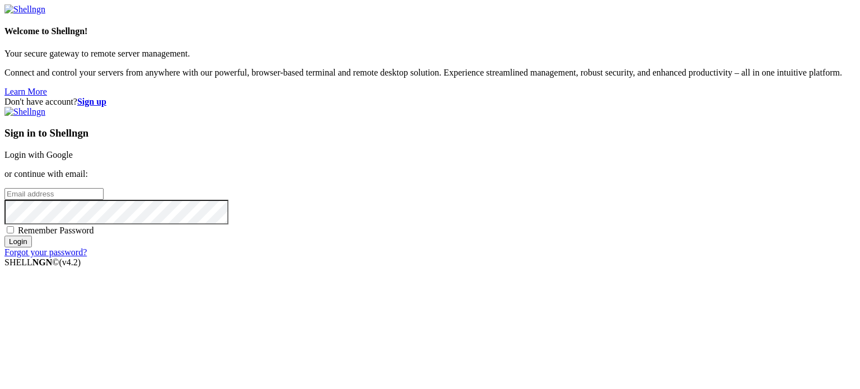
click at [87, 257] on link "Forgot your password?" at bounding box center [45, 253] width 82 height 10
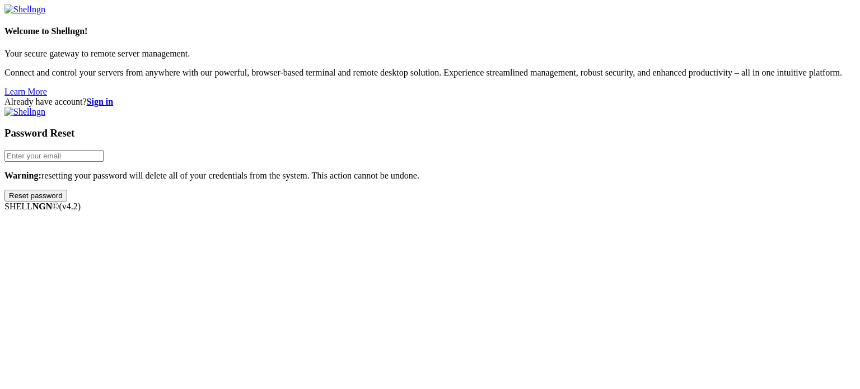
click at [114, 97] on strong "Sign in" at bounding box center [100, 102] width 27 height 10
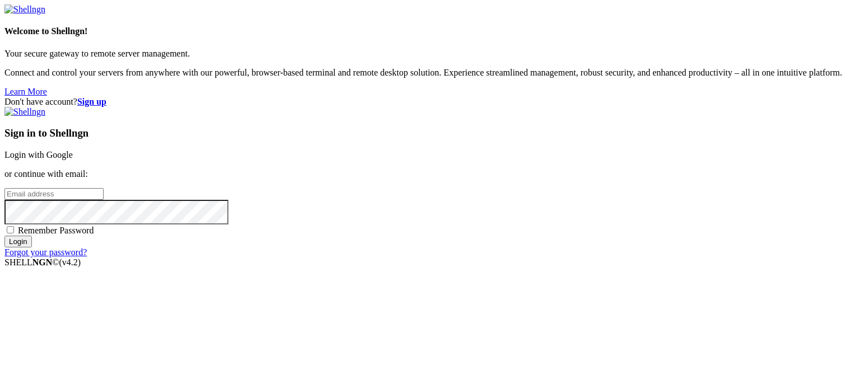
click at [104, 190] on input "email" at bounding box center [53, 194] width 99 height 12
paste input "nikitka1488uuu@gmail.com"
type input "nikitka1488uuu@gmail.com"
drag, startPoint x: 508, startPoint y: 187, endPoint x: 444, endPoint y: 181, distance: 64.7
click at [444, 181] on div "Don't have account? Sign up Sign in to Shellngn Login with Google or continue w…" at bounding box center [429, 177] width 851 height 161
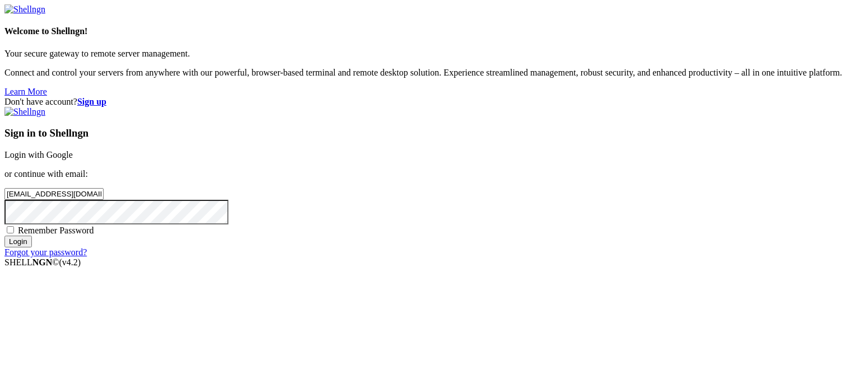
click at [32, 248] on input "Login" at bounding box center [17, 242] width 27 height 12
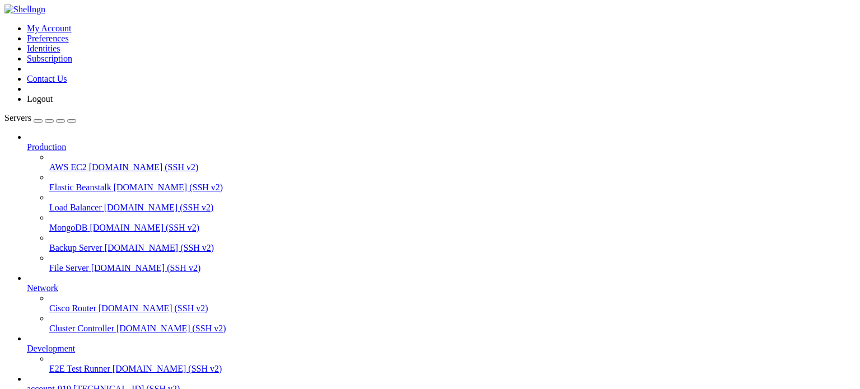
scroll to position [62, 0]
click at [73, 384] on span "5.35.107.126 (SSH v2)" at bounding box center [126, 389] width 106 height 10
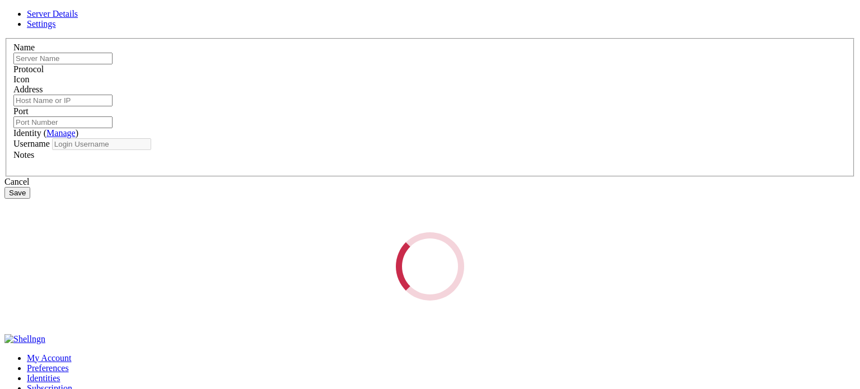
type input "account-919"
type input "5.35.107.126"
type input "22"
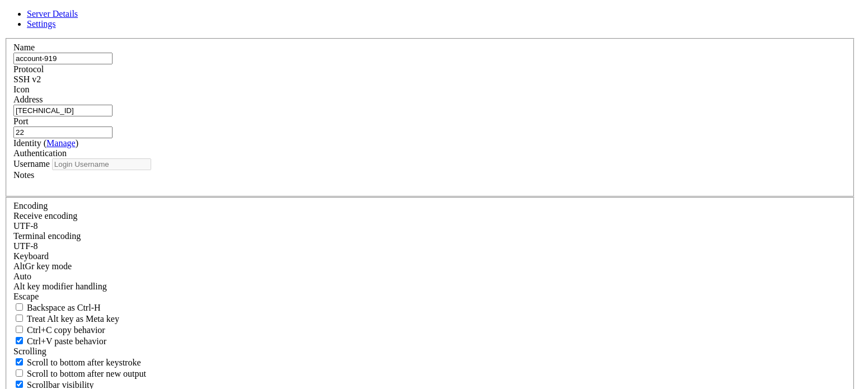
type input "root"
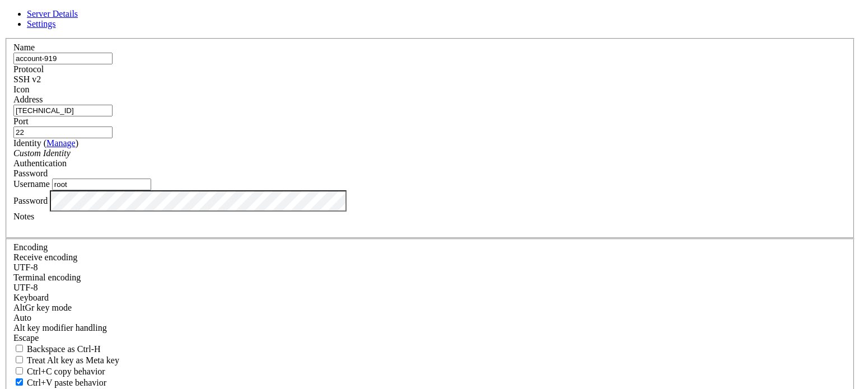
drag, startPoint x: 342, startPoint y: 134, endPoint x: 174, endPoint y: 127, distance: 168.8
click at [174, 127] on div "Server Details Settings Name account-919 Protocol SSH v2 Icon" at bounding box center [429, 240] width 851 height 463
paste input "6.203"
type input "5.35.106.203"
click at [69, 210] on div "Server Details Settings Name account-919 Protocol SSH v2 Icon" at bounding box center [429, 240] width 851 height 463
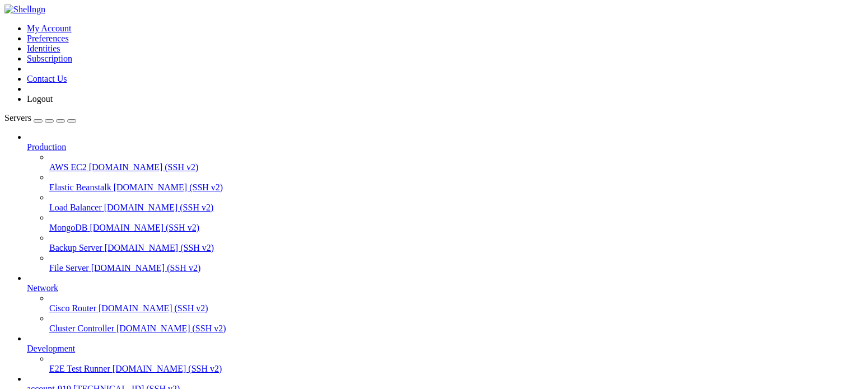
click at [61, 384] on span "account-919" at bounding box center [49, 389] width 44 height 10
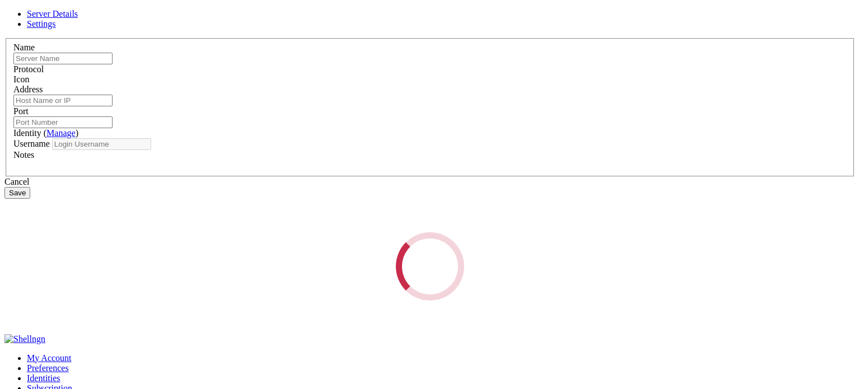
type input "account-919"
type input "5.35.106.203"
type input "22"
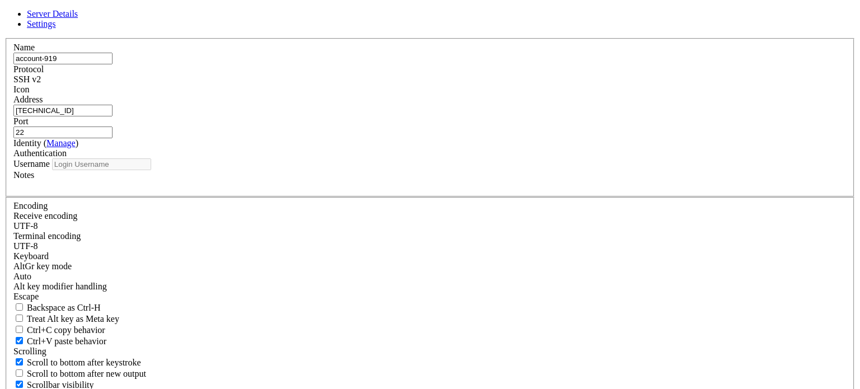
type input "root"
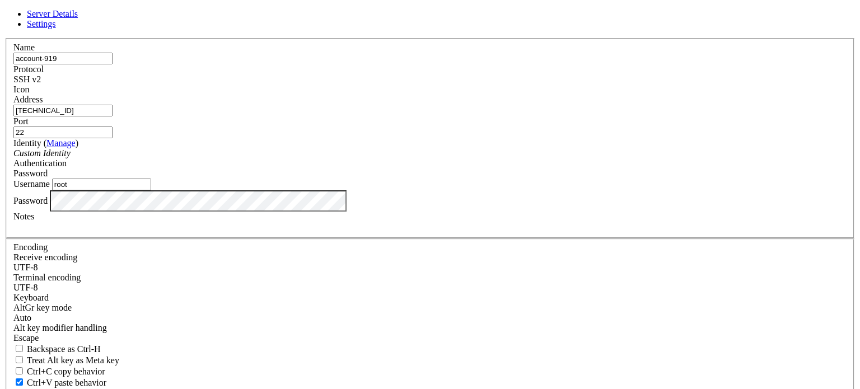
paste input "10.128.0.31"
drag, startPoint x: 374, startPoint y: 134, endPoint x: 117, endPoint y: 121, distance: 257.5
click at [111, 122] on div "Server Details Settings Name account-919 Protocol SSH v2 Icon" at bounding box center [429, 240] width 851 height 463
type input "10.128.0.31"
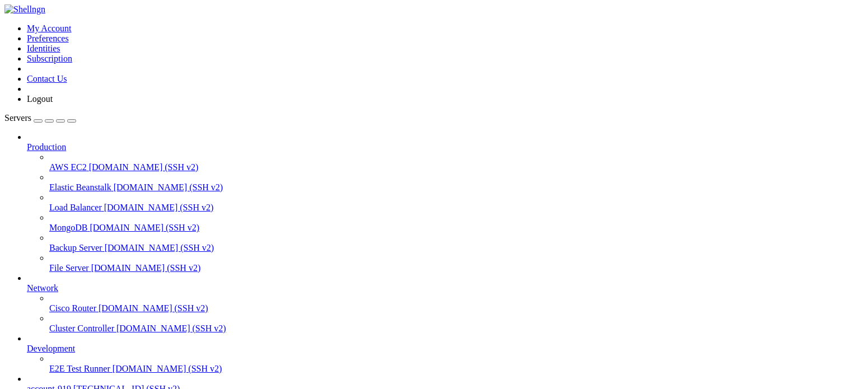
click at [46, 384] on span "account-919" at bounding box center [49, 389] width 44 height 10
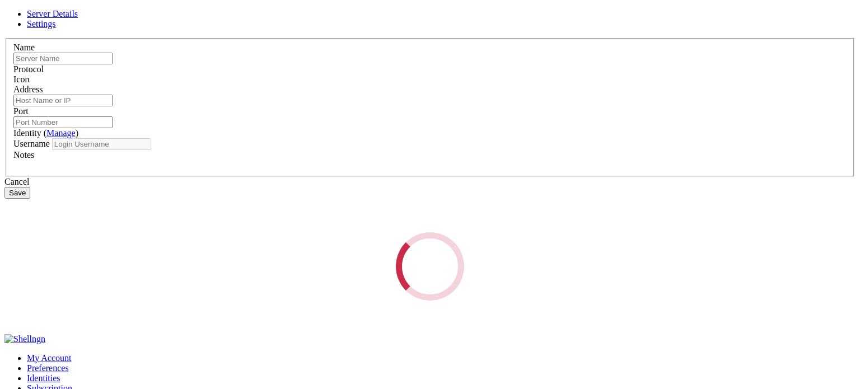
type input "account-919"
type input "10.128.0.31"
type input "22"
type input "root"
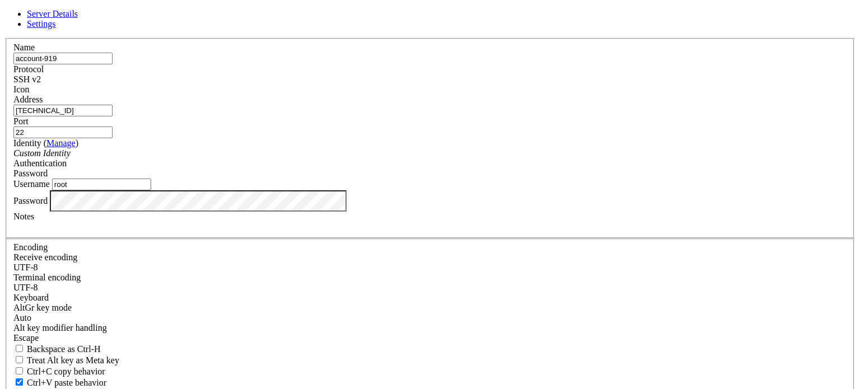
drag, startPoint x: 356, startPoint y: 136, endPoint x: 191, endPoint y: 127, distance: 164.9
click at [190, 127] on div "Server Details Settings Name account-919 Protocol SSH v2 Icon" at bounding box center [429, 240] width 851 height 463
paste input "94.131.88.60"
type input "94.131.88.60"
click at [405, 59] on div "Name account-919 Protocol SSH v2 Icon Address 94.131.88.60 Port 22 ( Manage )" at bounding box center [429, 244] width 851 height 412
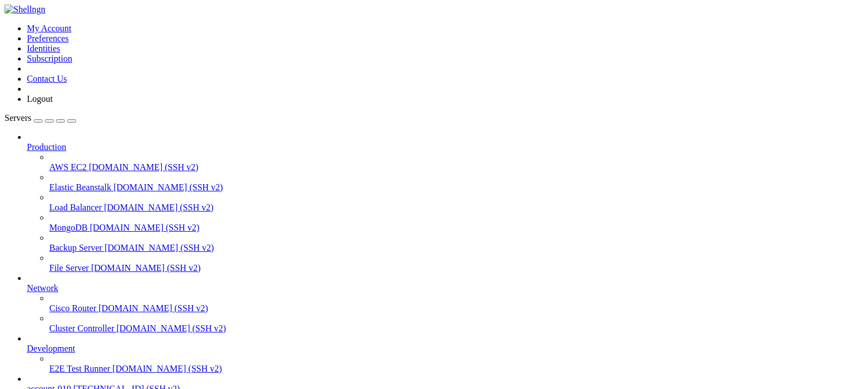
click at [169, 180] on div at bounding box center [430, 194] width 860 height 389
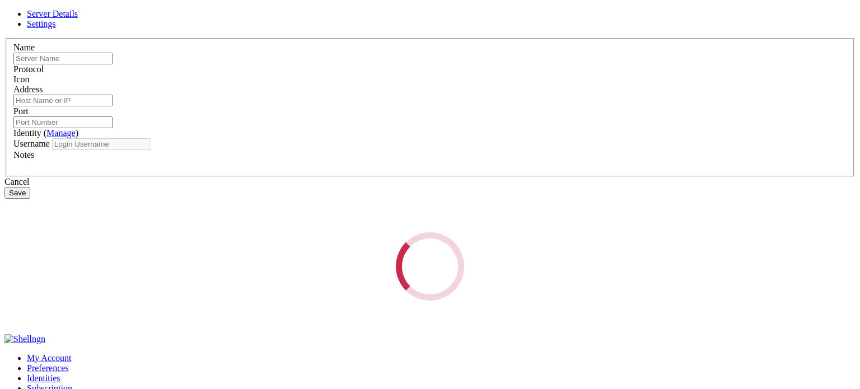
type input "account-919"
type input "94.131.88.60"
type input "22"
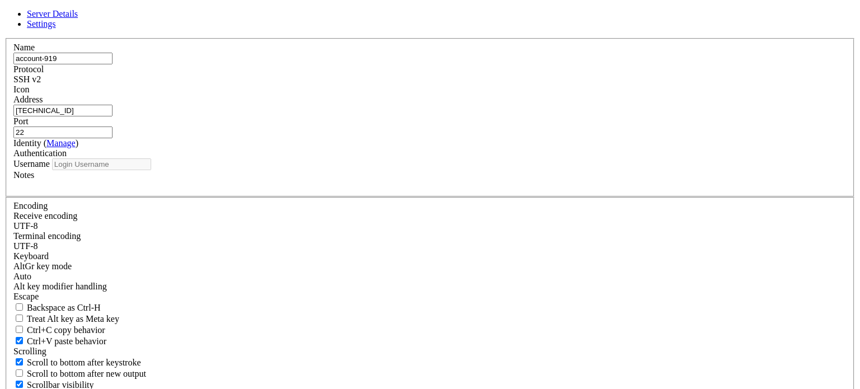
type input "root"
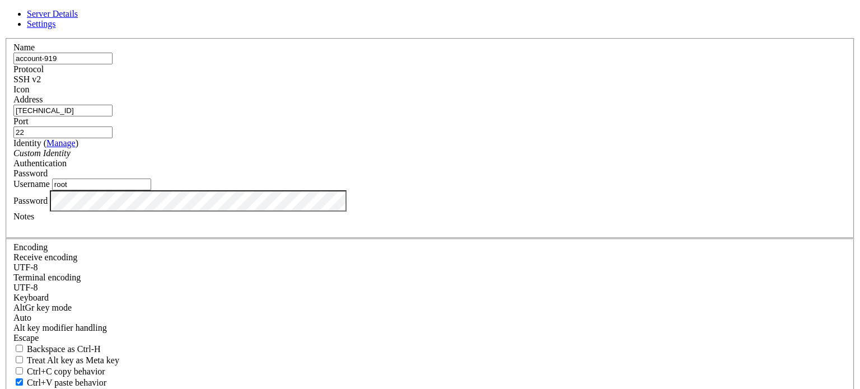
drag, startPoint x: 354, startPoint y: 132, endPoint x: 181, endPoint y: 117, distance: 173.8
click at [181, 117] on div "Server Details Settings Name account-919 Protocol SSH v2 Icon" at bounding box center [429, 240] width 851 height 463
click at [387, 64] on div "Name account-919" at bounding box center [430, 54] width 834 height 22
click at [101, 227] on div "Server Details Settings Name account-919 Protocol SSH v2 Icon" at bounding box center [429, 240] width 851 height 463
click at [34, 221] on label "Notes" at bounding box center [23, 217] width 21 height 10
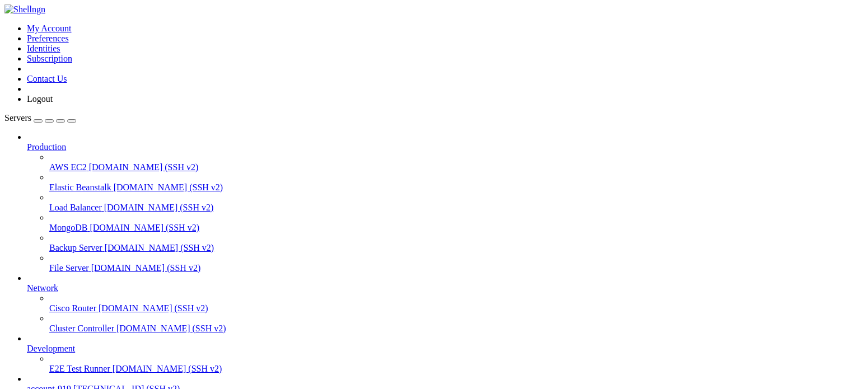
click at [63, 384] on span "account-919" at bounding box center [49, 389] width 44 height 10
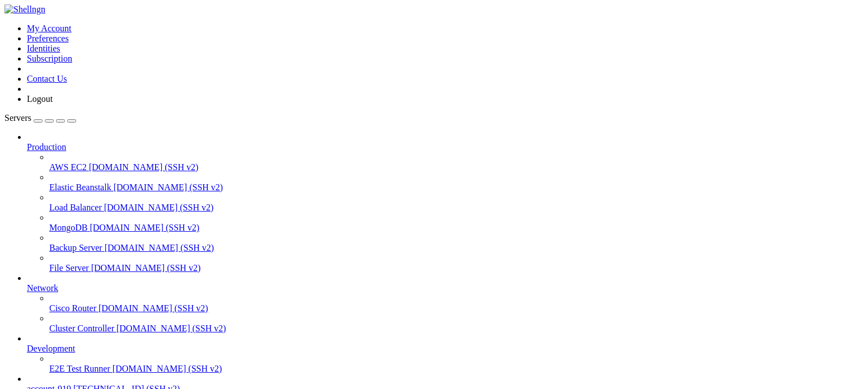
click at [67, 384] on span "account-919" at bounding box center [49, 389] width 44 height 10
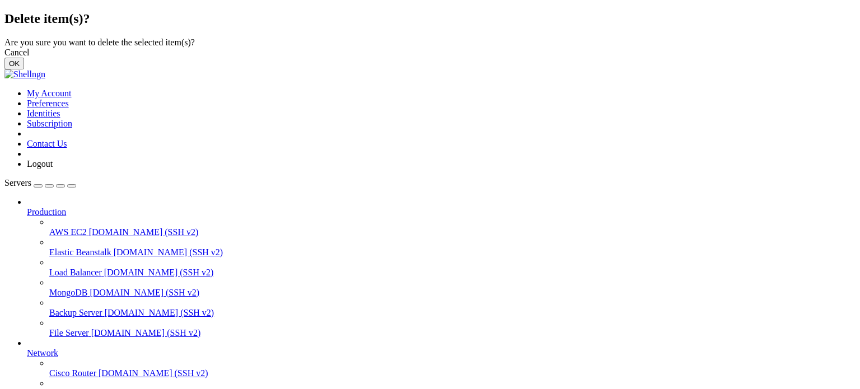
click at [24, 69] on button "OK" at bounding box center [14, 64] width 20 height 12
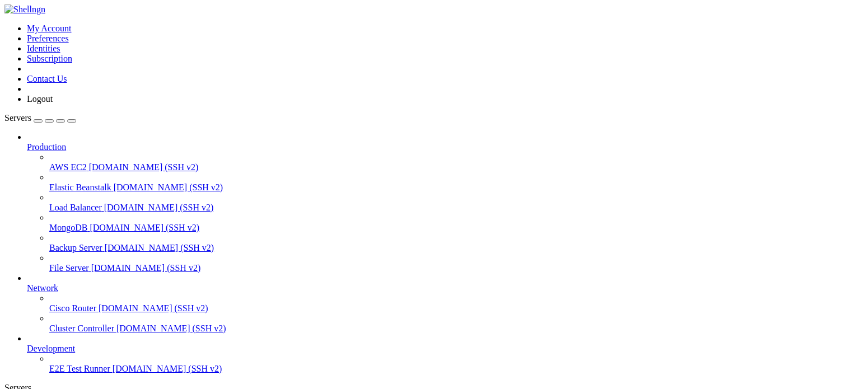
scroll to position [32, 0]
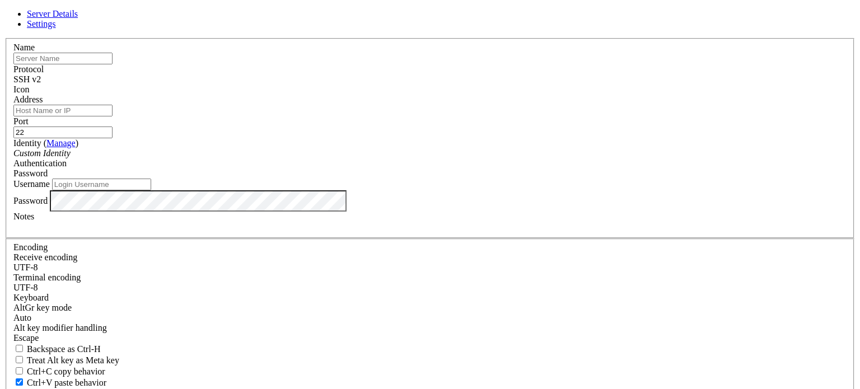
click at [113, 117] on input "Address" at bounding box center [62, 111] width 99 height 12
paste input "[TECHNICAL_ID]"
type input "[TECHNICAL_ID]"
click at [113, 64] on input "text" at bounding box center [62, 59] width 99 height 12
type input "account-919"
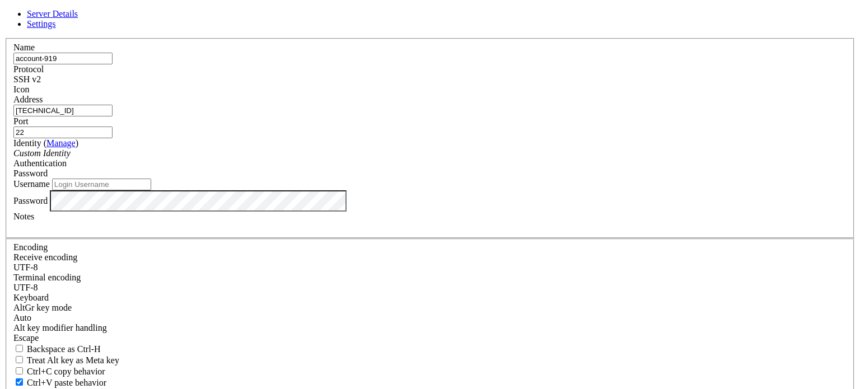
click at [113, 132] on input "22" at bounding box center [62, 133] width 99 height 12
click at [151, 190] on input "Username" at bounding box center [101, 185] width 99 height 12
type input "root"
click at [362, 212] on div "Password" at bounding box center [430, 200] width 834 height 21
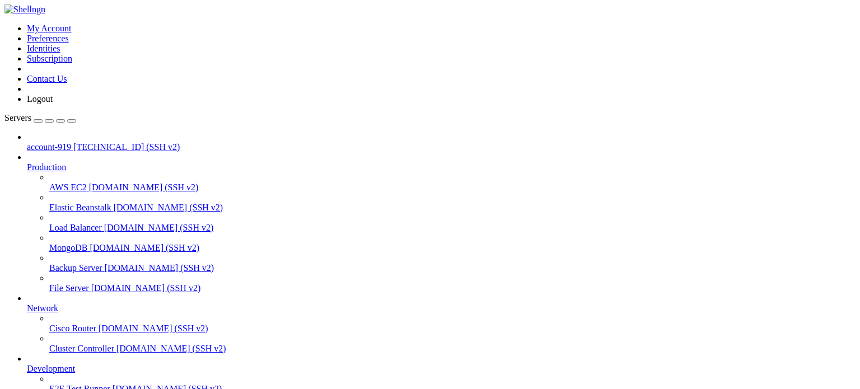
scroll to position [62, 0]
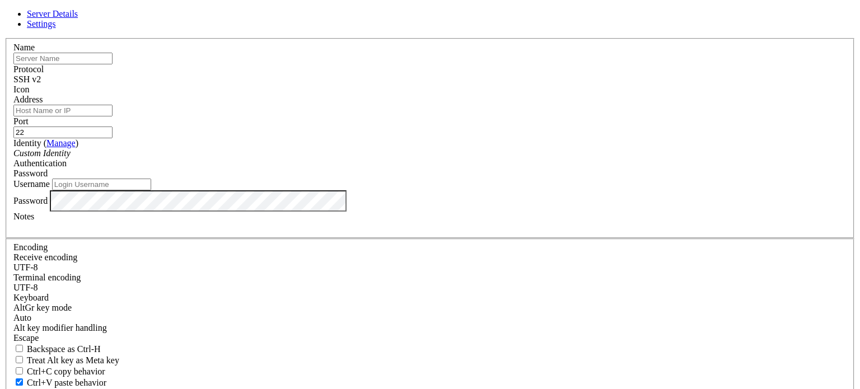
click at [113, 117] on input "Address" at bounding box center [62, 111] width 99 height 12
paste input "[TECHNICAL_ID]"
type input "[TECHNICAL_ID]"
click at [151, 190] on input "Username" at bounding box center [101, 185] width 99 height 12
type input "root"
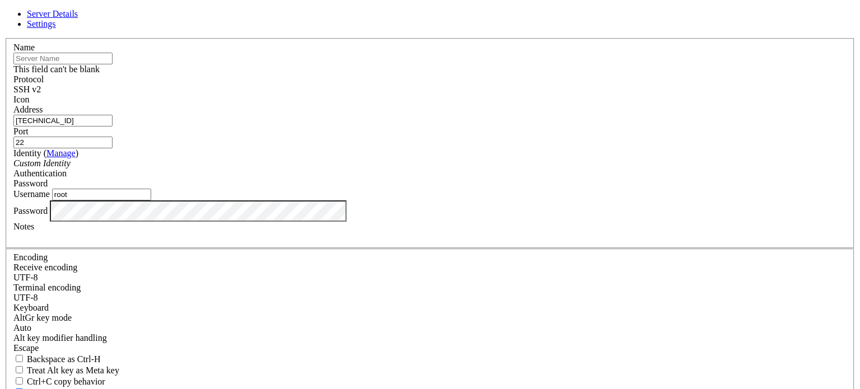
drag, startPoint x: 375, startPoint y: 87, endPoint x: 374, endPoint y: 94, distance: 7.3
click at [113, 64] on input "text" at bounding box center [62, 59] width 99 height 12
type input "account-919"
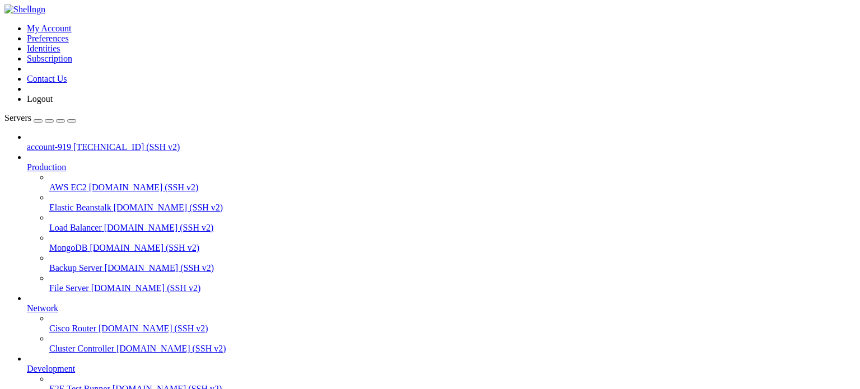
scroll to position [92, 0]
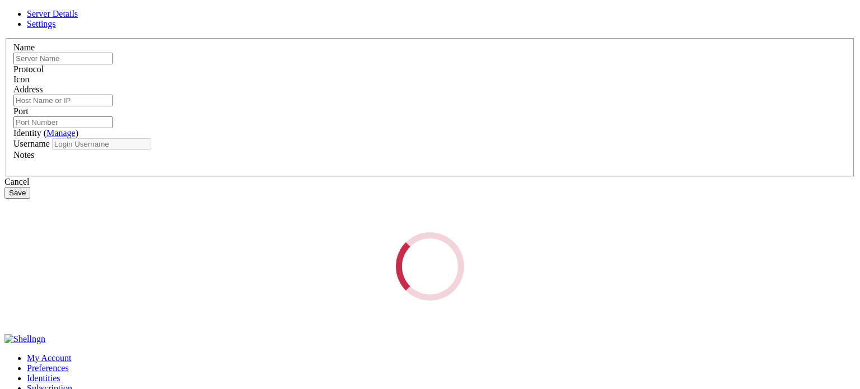
type input "account-919"
type input "[TECHNICAL_ID]"
type input "22"
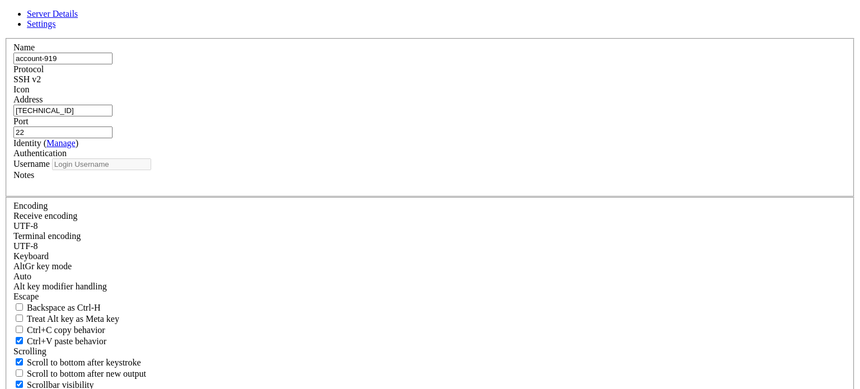
type input "root"
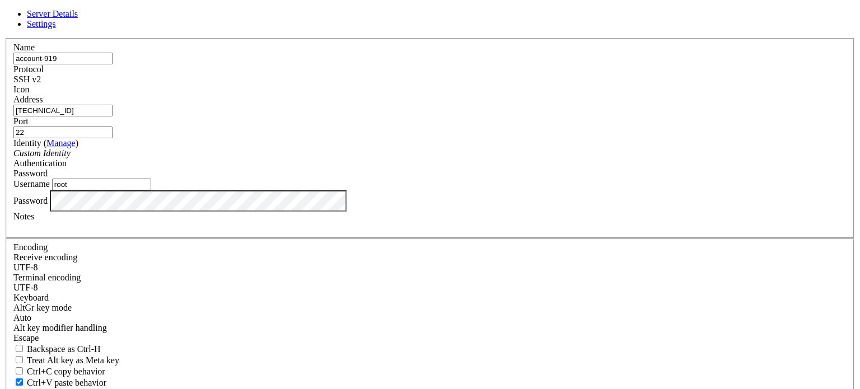
click at [513, 85] on div "SSH v2" at bounding box center [430, 80] width 834 height 10
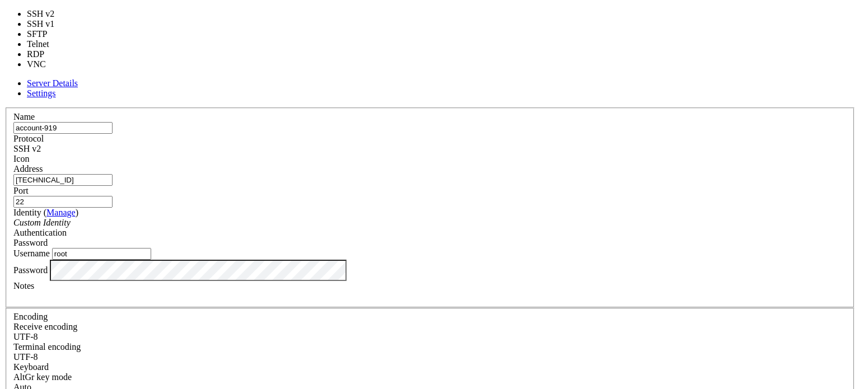
click at [546, 154] on div "Icon" at bounding box center [430, 159] width 834 height 10
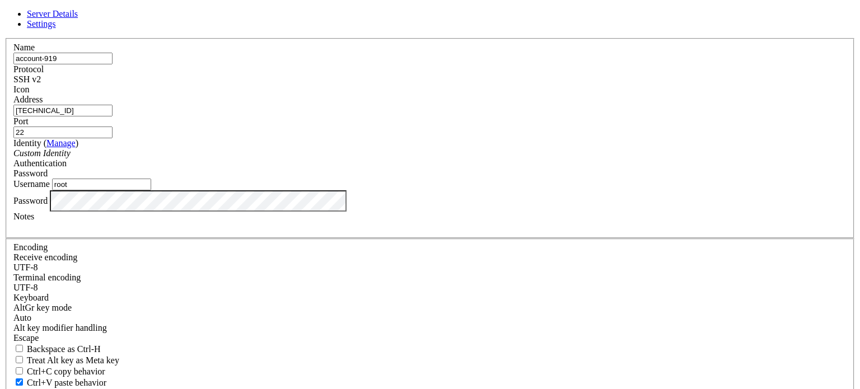
click at [56, 29] on link "Settings" at bounding box center [41, 24] width 29 height 10
click at [78, 18] on link "Server Details" at bounding box center [52, 14] width 51 height 10
click at [258, 257] on div "Server Details Settings Name account-919 Protocol SSH v2 Icon" at bounding box center [429, 240] width 851 height 463
click at [151, 190] on input "root" at bounding box center [101, 185] width 99 height 12
click at [130, 249] on div "Server Details Settings Name account-919 Protocol SSH v2 Icon" at bounding box center [429, 240] width 851 height 463
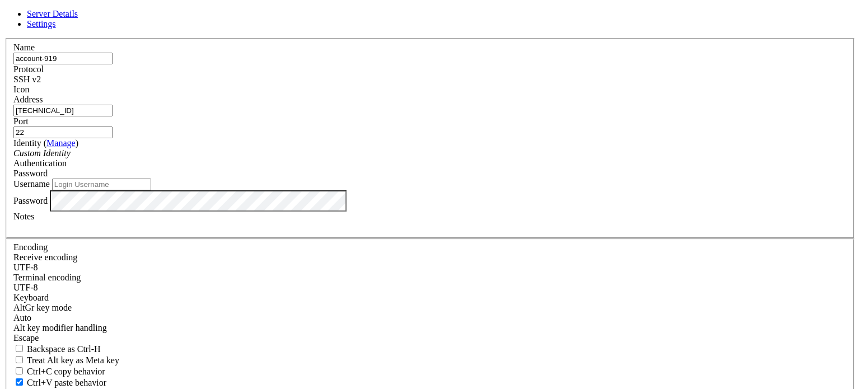
drag, startPoint x: 307, startPoint y: 210, endPoint x: 179, endPoint y: 205, distance: 127.8
click at [179, 205] on div "Server Details Settings Name account-919 Protocol SSH v2 Icon" at bounding box center [429, 240] width 851 height 463
click at [329, 190] on div "Username" at bounding box center [430, 185] width 834 height 12
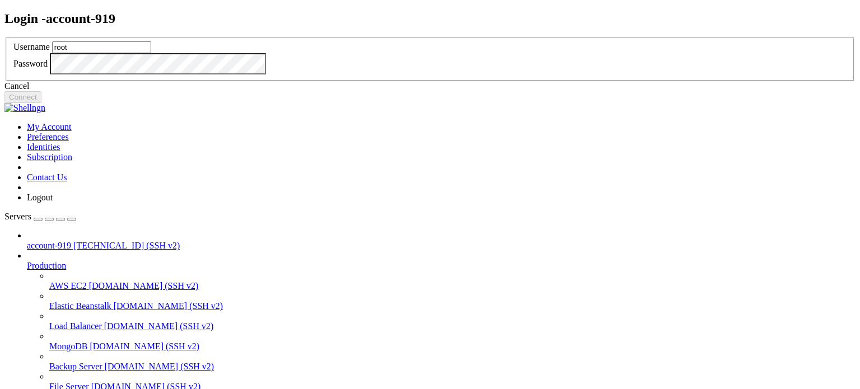
type input "root"
click at [41, 103] on button "Connect" at bounding box center [22, 97] width 37 height 12
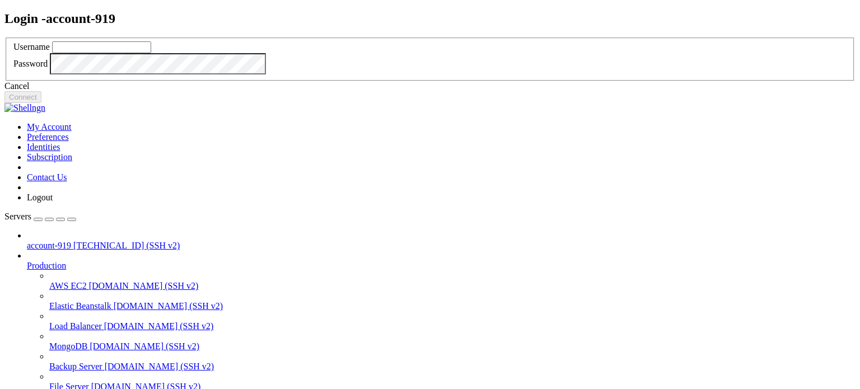
click at [151, 53] on input "text" at bounding box center [101, 47] width 99 height 12
type input "root"
click at [41, 103] on button "Connect" at bounding box center [22, 97] width 37 height 12
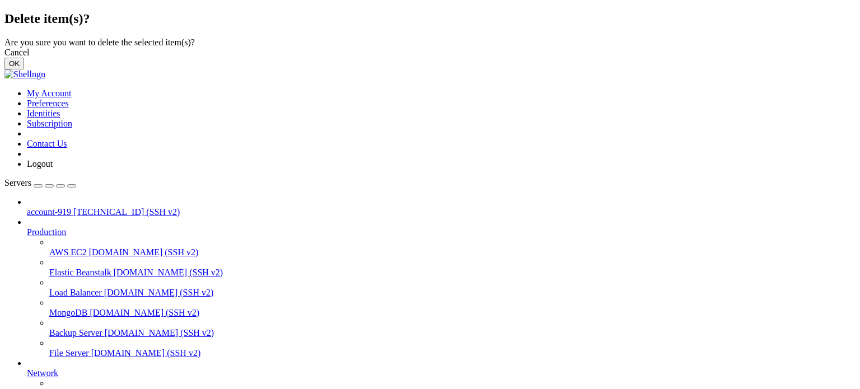
click at [24, 69] on button "OK" at bounding box center [14, 64] width 20 height 12
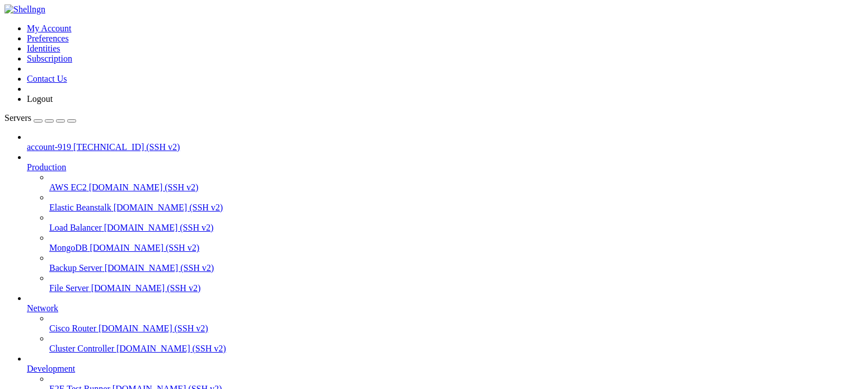
scroll to position [62, 0]
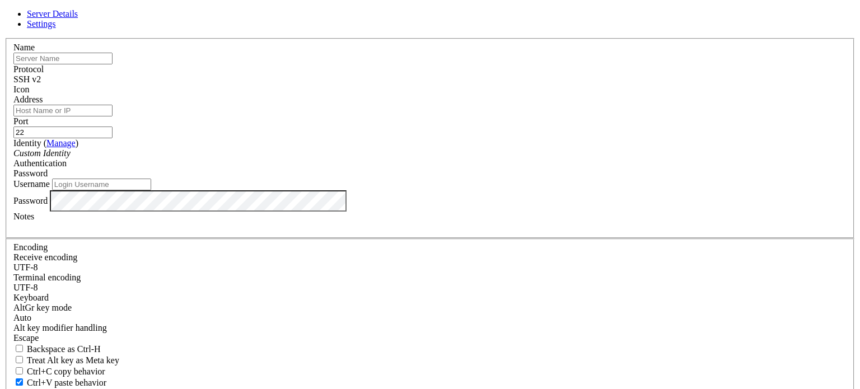
click at [370, 64] on div "Name Protocol SSH v2 Icon Address Port 22 ( Manage )" at bounding box center [429, 244] width 851 height 412
click at [113, 117] on input "Address" at bounding box center [62, 111] width 99 height 12
paste input "[TECHNICAL_ID]"
type input "[TECHNICAL_ID]"
click at [113, 64] on input "text" at bounding box center [62, 59] width 99 height 12
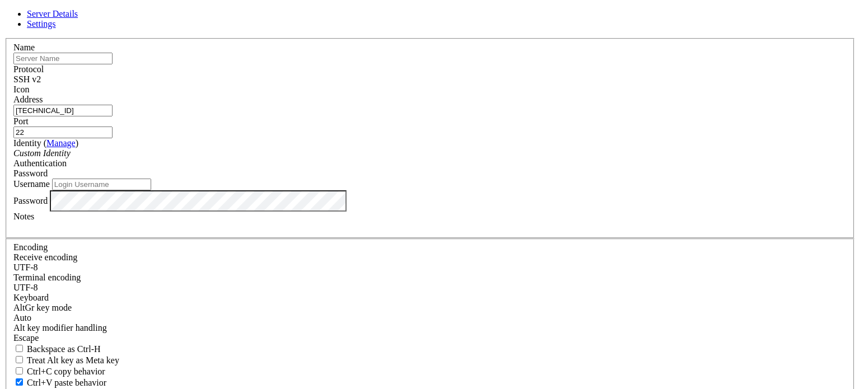
click at [151, 190] on input "Username" at bounding box center [101, 185] width 99 height 12
type input "root"
click at [339, 322] on div "Name Protocol SSH v2 Icon Address [TECHNICAL_ID] (" at bounding box center [429, 244] width 851 height 412
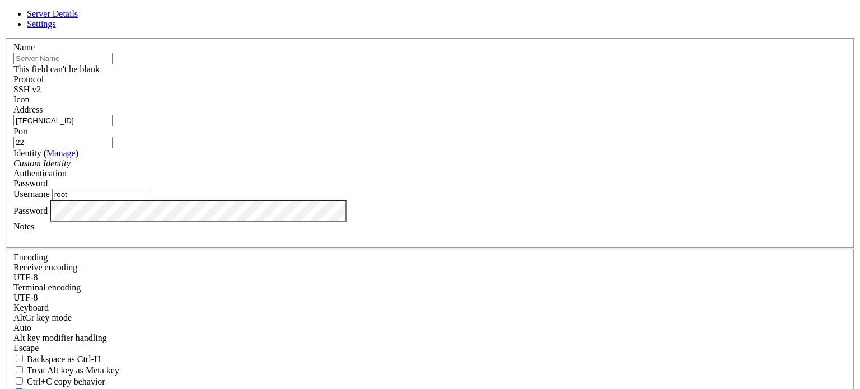
drag, startPoint x: 332, startPoint y: 78, endPoint x: 341, endPoint y: 94, distance: 18.8
click at [113, 64] on input "text" at bounding box center [62, 59] width 99 height 12
type input "account-919"
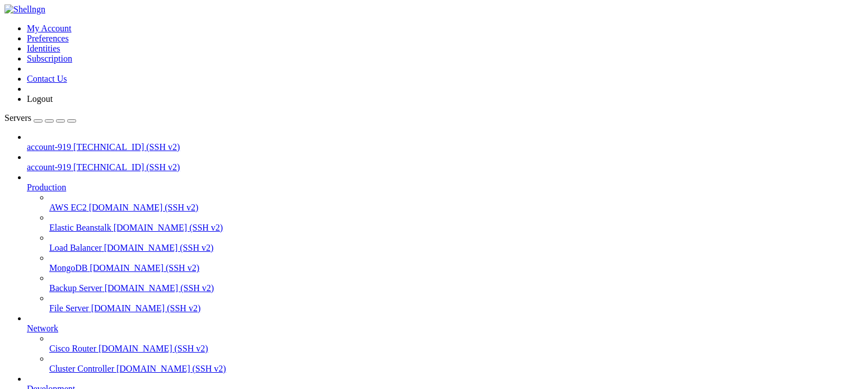
scroll to position [92, 0]
click at [83, 142] on span "[TECHNICAL_ID] (SSH v2)" at bounding box center [126, 147] width 106 height 10
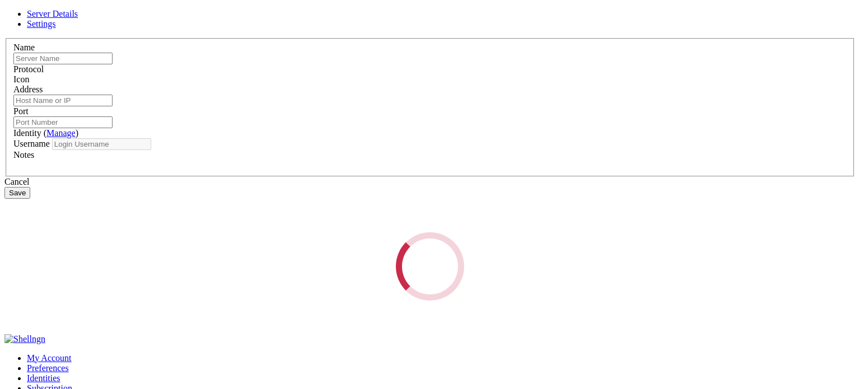
type input "account-919"
type input "[TECHNICAL_ID]"
type input "22"
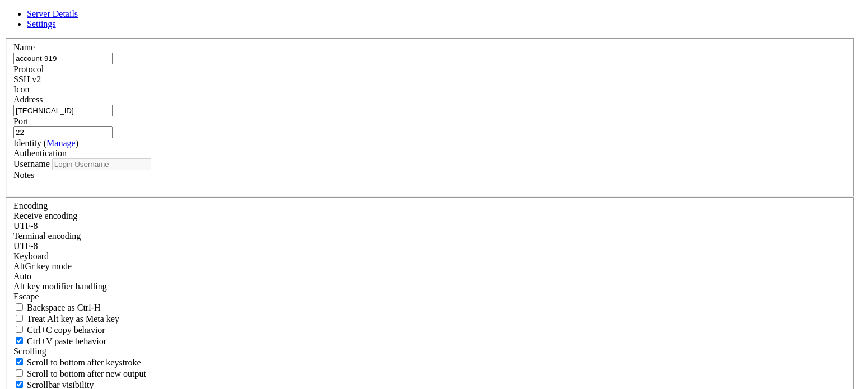
type input "root"
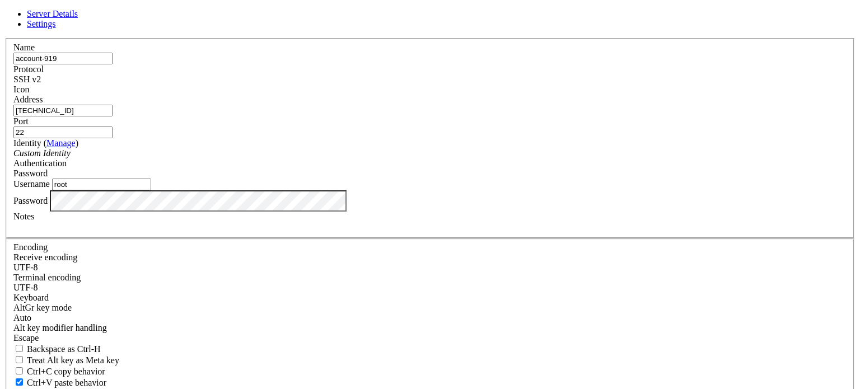
drag, startPoint x: 329, startPoint y: 221, endPoint x: 204, endPoint y: 202, distance: 125.9
click at [204, 202] on div "Server Details Settings Name account-919 Protocol SSH v2 Icon" at bounding box center [429, 240] width 851 height 463
click at [52, 235] on div "Server Details Settings Name account-919 Protocol SSH v2 Icon" at bounding box center [429, 240] width 851 height 463
click at [151, 190] on input "root" at bounding box center [101, 185] width 99 height 12
click at [113, 117] on input "[TECHNICAL_ID]" at bounding box center [62, 111] width 99 height 12
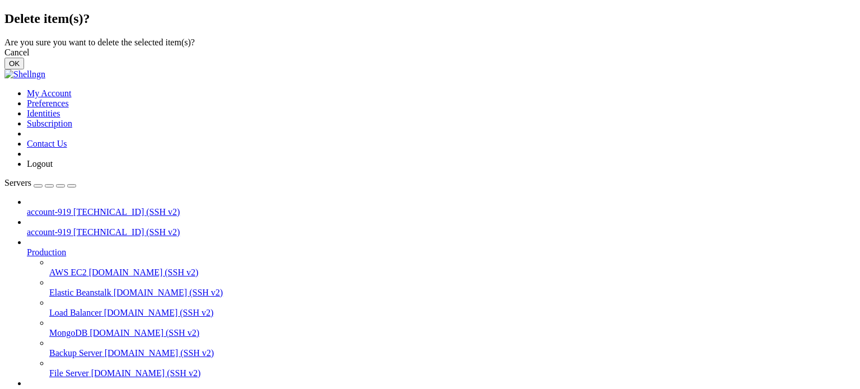
click at [24, 69] on button "OK" at bounding box center [14, 64] width 20 height 12
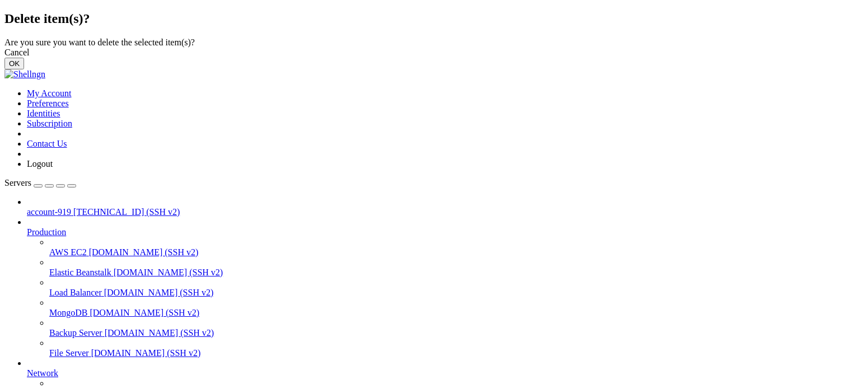
drag, startPoint x: 557, startPoint y: 228, endPoint x: 502, endPoint y: 224, distance: 54.5
click at [24, 69] on button "OK" at bounding box center [14, 64] width 20 height 12
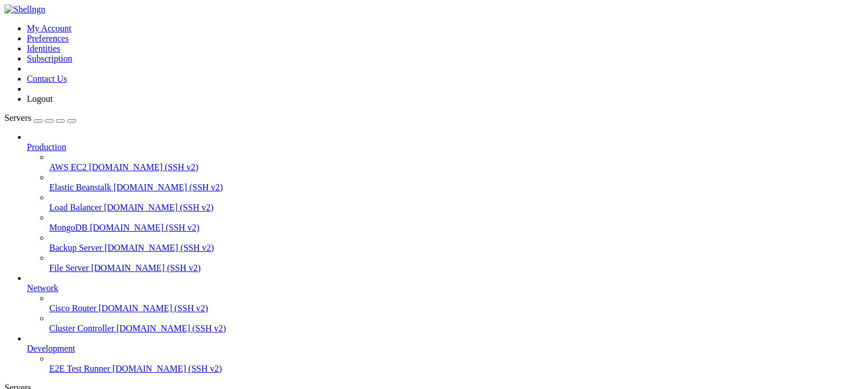
scroll to position [32, 0]
click at [74, 364] on link "E2E Test Runner demo.shellngn.com (SSH v2)" at bounding box center [452, 369] width 807 height 10
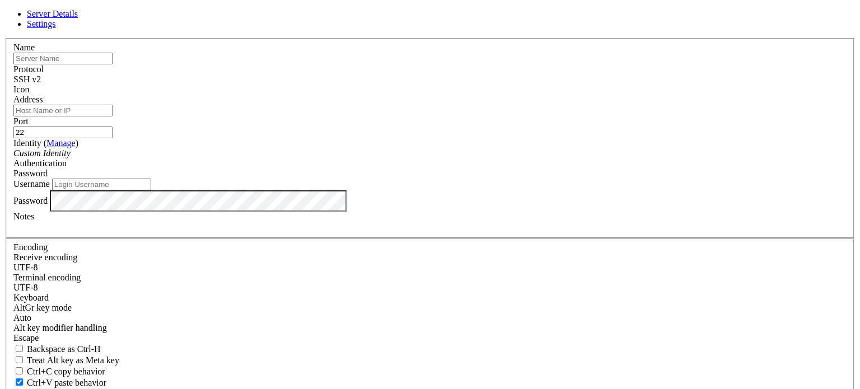
click at [113, 64] on input "text" at bounding box center [62, 59] width 99 height 12
click at [113, 117] on input "Address" at bounding box center [62, 111] width 99 height 12
paste input "5.35.104.144"
type input "5.35.104.144"
drag, startPoint x: 509, startPoint y: 132, endPoint x: 384, endPoint y: 129, distance: 124.4
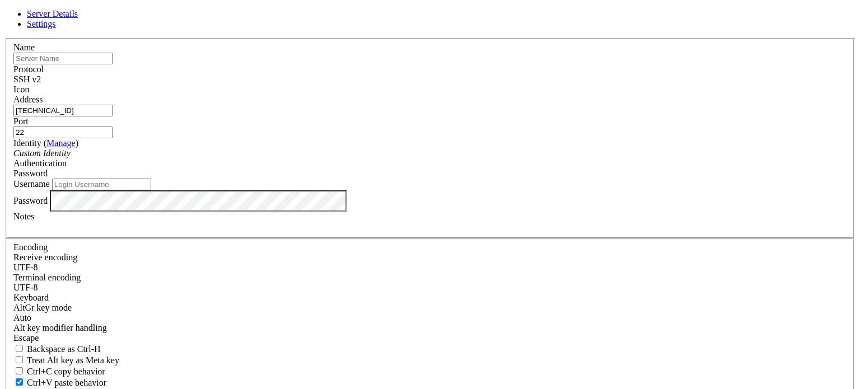
click at [384, 129] on fieldset "Name Protocol SSH v2 Icon Address 5.35.104.144 Port 22 ( Manage )" at bounding box center [430, 138] width 849 height 201
click at [113, 64] on input "text" at bounding box center [62, 59] width 99 height 12
type input "account-919"
click at [151, 190] on input "Username" at bounding box center [101, 185] width 99 height 12
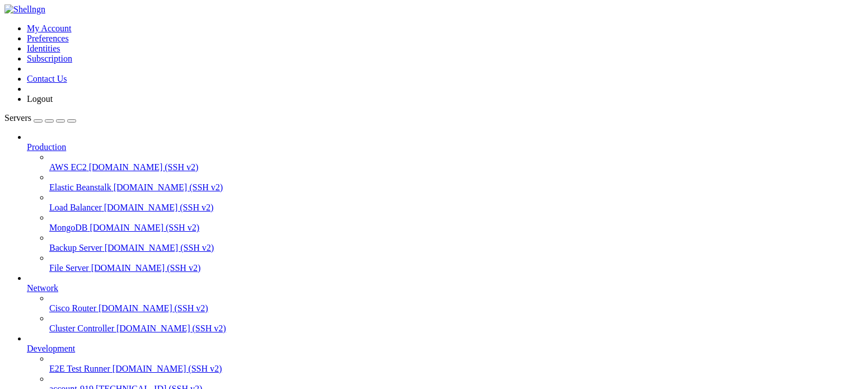
scroll to position [62, 0]
click at [64, 384] on span "account-919" at bounding box center [71, 389] width 44 height 10
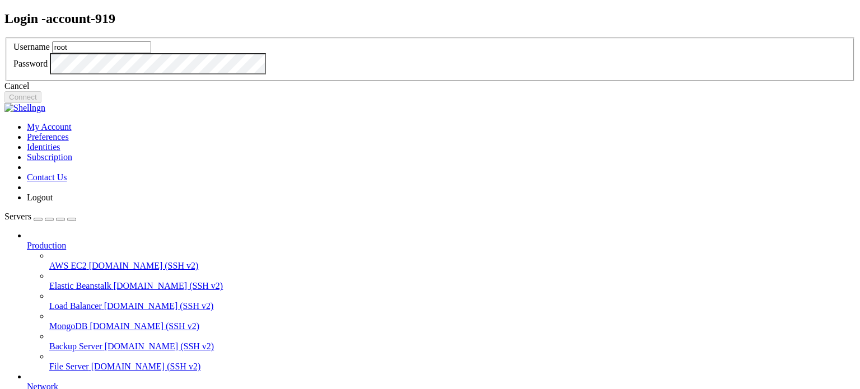
type input "root"
click at [41, 103] on button "Connect" at bounding box center [22, 97] width 37 height 12
